Goal: Use online tool/utility: Utilize a website feature to perform a specific function

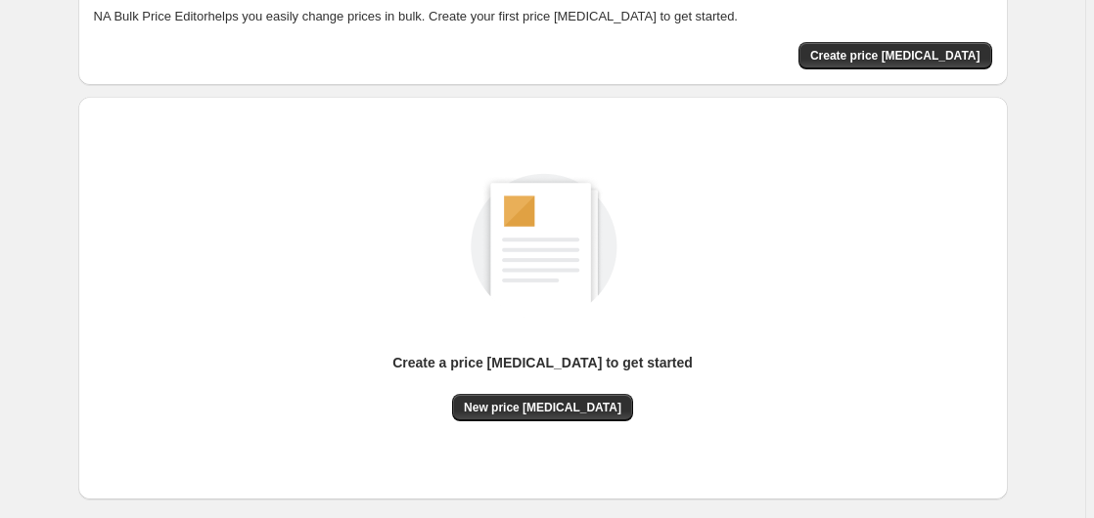
scroll to position [214, 0]
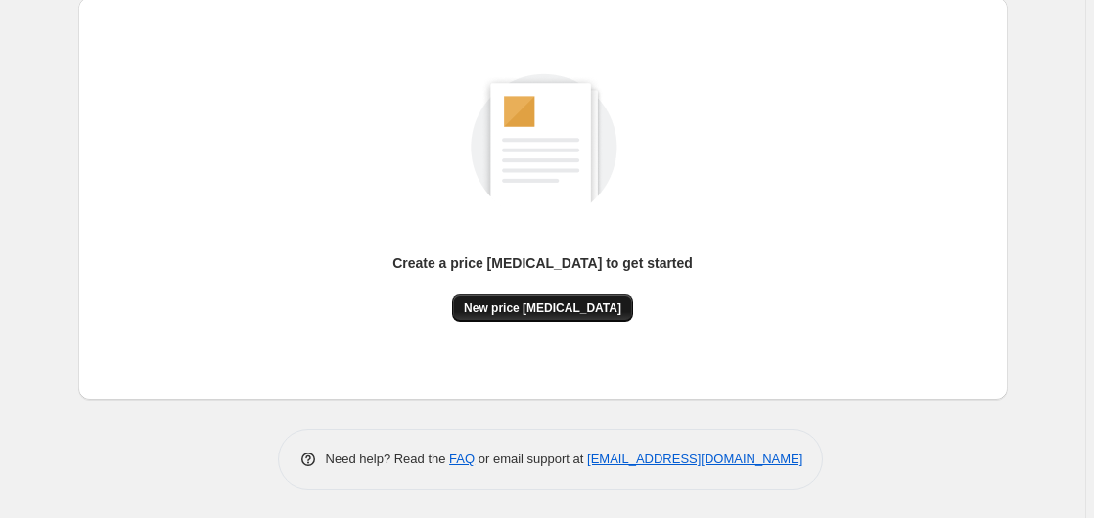
click at [539, 315] on button "New price [MEDICAL_DATA]" at bounding box center [542, 307] width 181 height 27
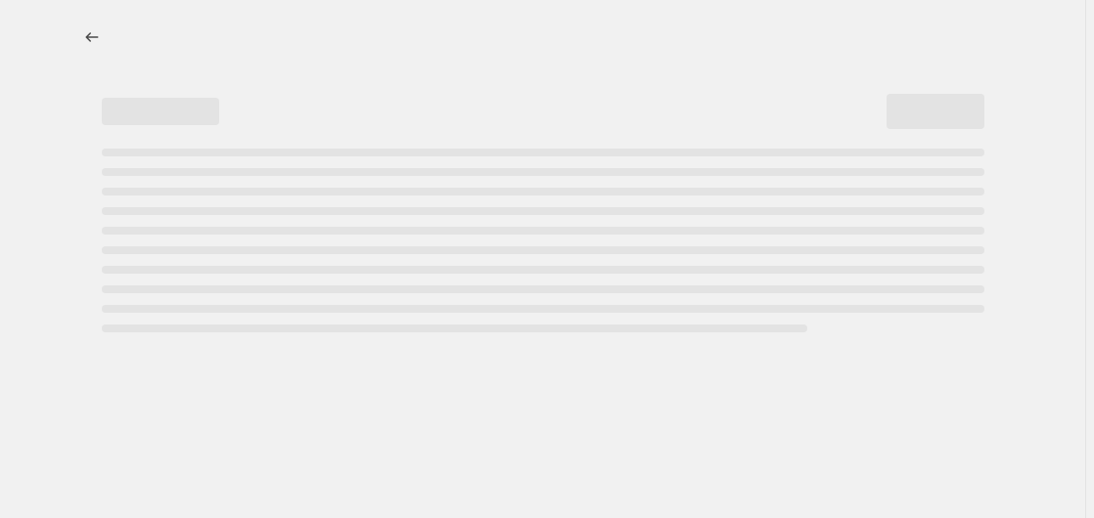
select select "percentage"
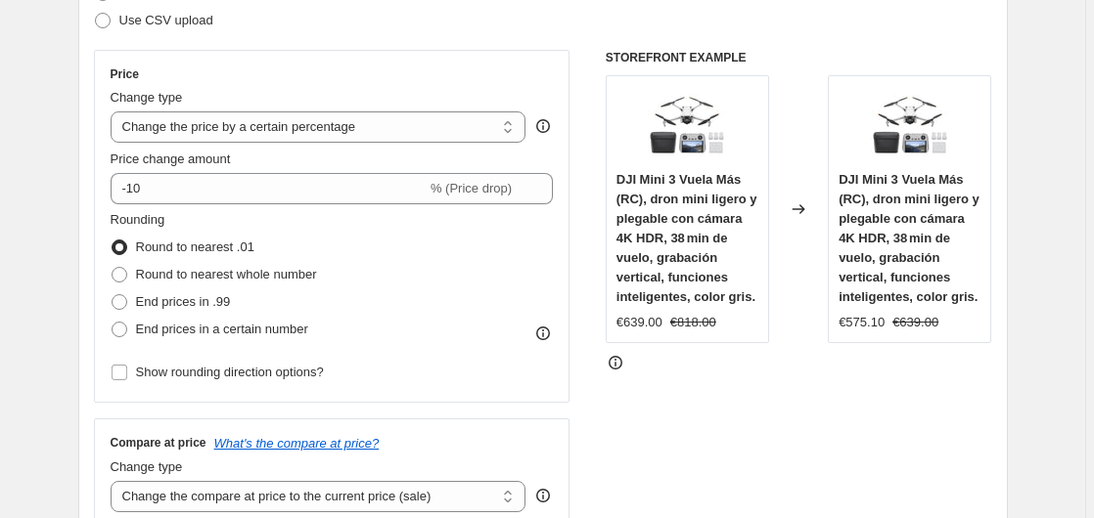
scroll to position [299, 0]
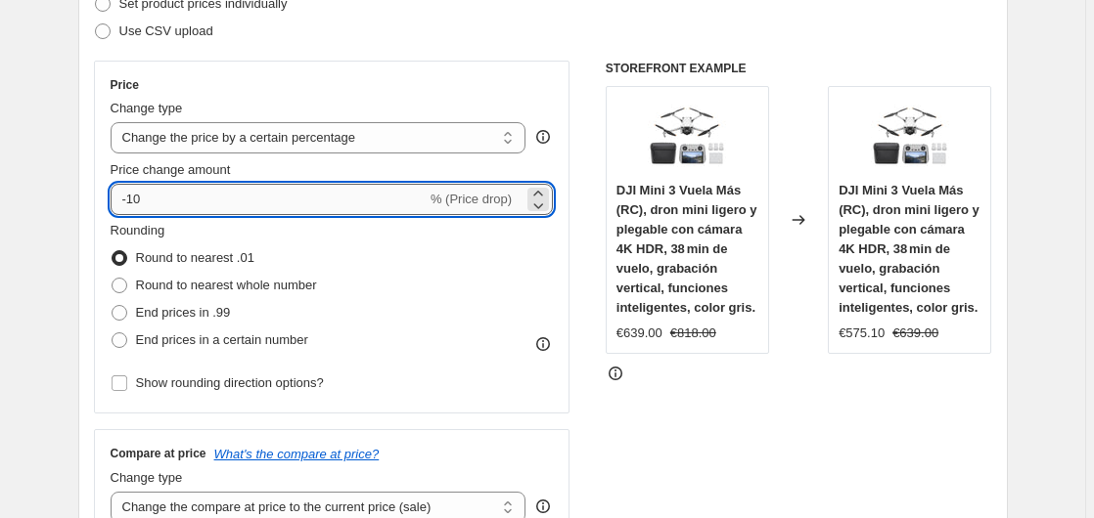
click at [265, 210] on input "-10" at bounding box center [269, 199] width 316 height 31
type input "-1"
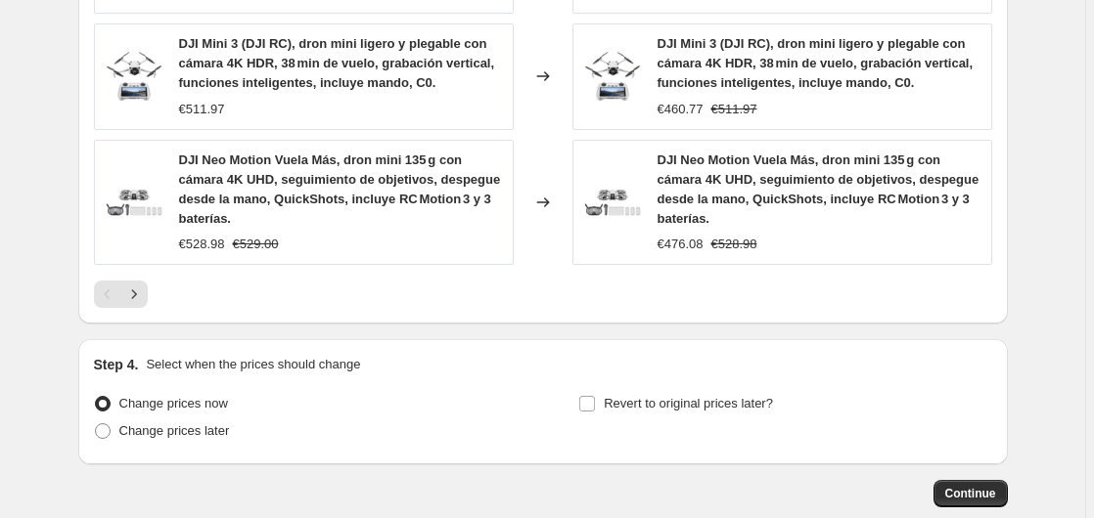
scroll to position [1606, 0]
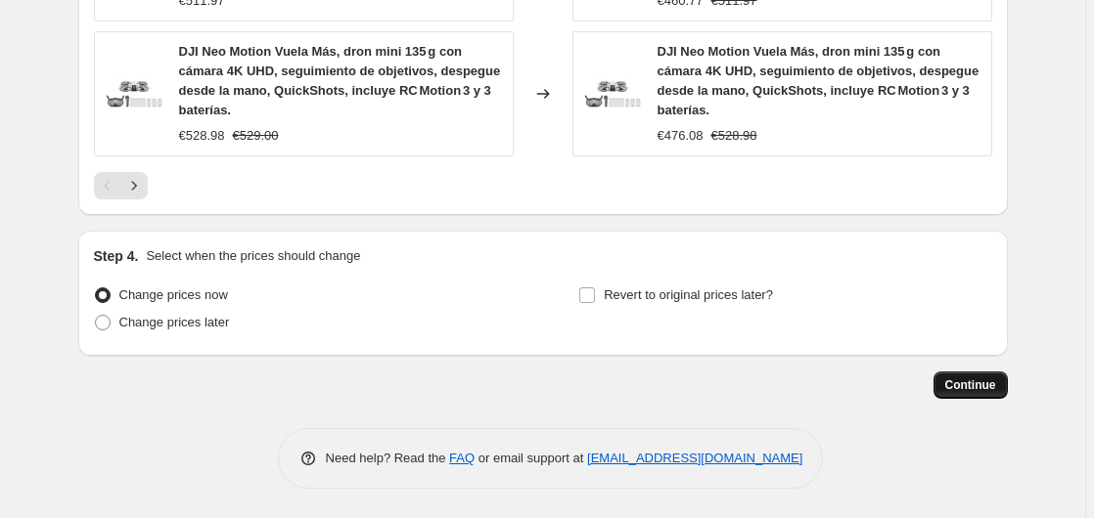
type input "-35"
click at [968, 388] on span "Continue" at bounding box center [970, 386] width 51 height 16
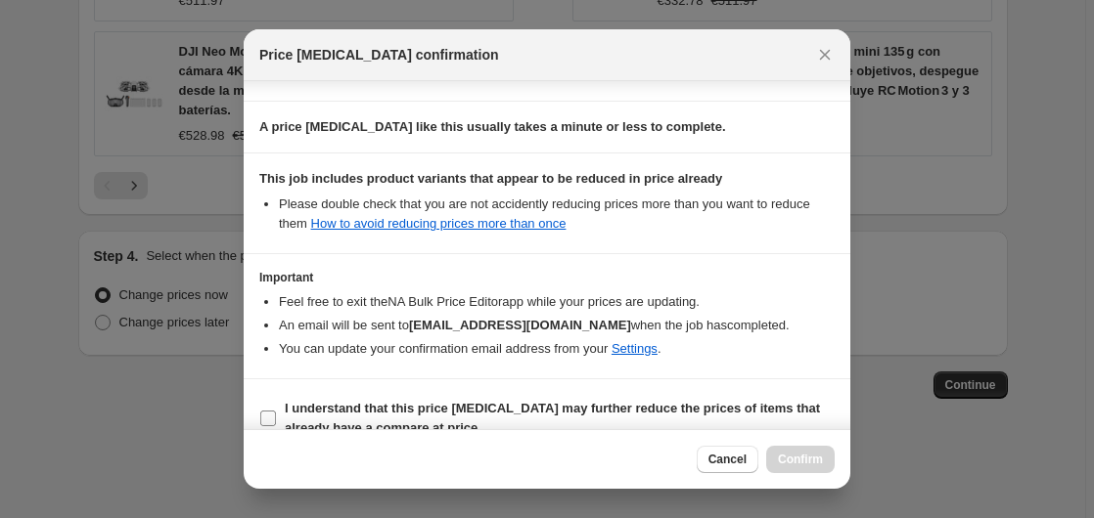
scroll to position [309, 0]
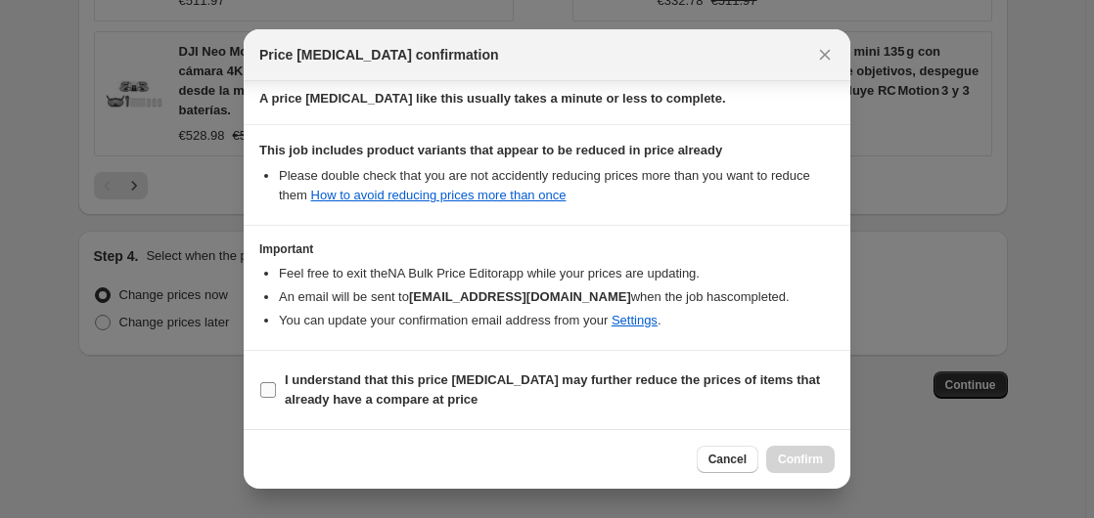
click at [383, 391] on span "I understand that this price [MEDICAL_DATA] may further reduce the prices of it…" at bounding box center [560, 390] width 550 height 39
click at [276, 391] on input "I understand that this price [MEDICAL_DATA] may further reduce the prices of it…" at bounding box center [268, 390] width 16 height 16
checkbox input "true"
click at [821, 466] on span "Confirm" at bounding box center [800, 460] width 45 height 16
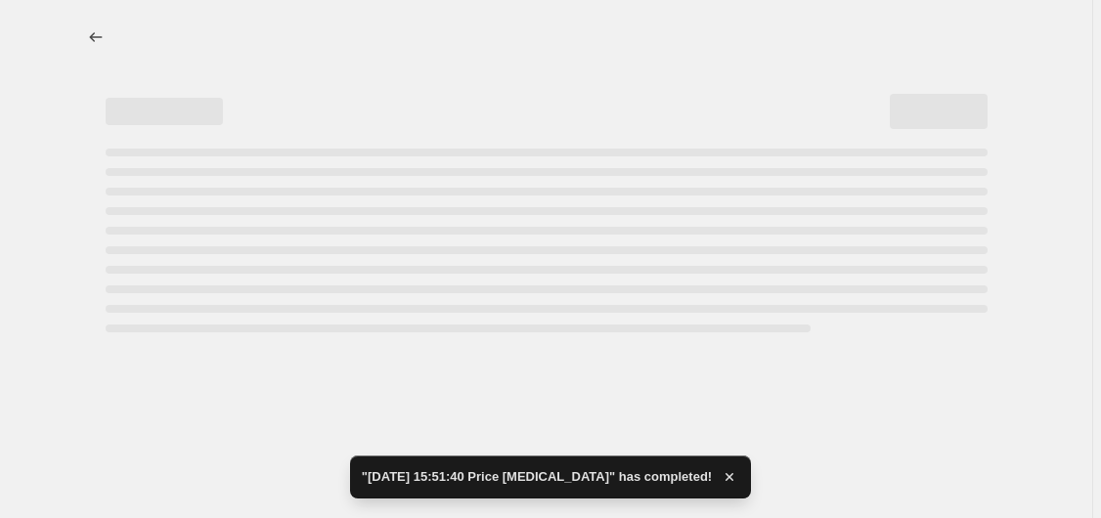
select select "percentage"
